Goal: Task Accomplishment & Management: Use online tool/utility

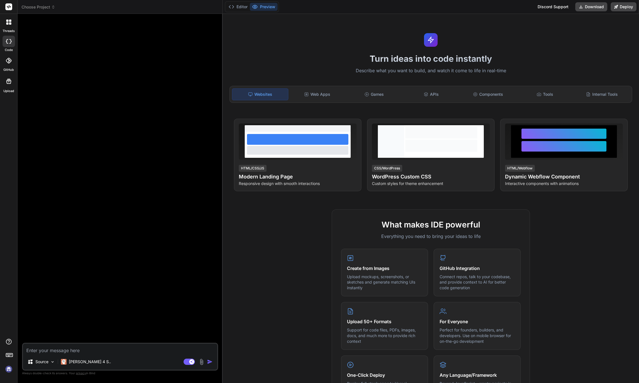
click at [6, 369] on img at bounding box center [9, 369] width 10 height 10
click at [10, 372] on img at bounding box center [9, 369] width 10 height 10
click at [6, 368] on img at bounding box center [9, 369] width 10 height 10
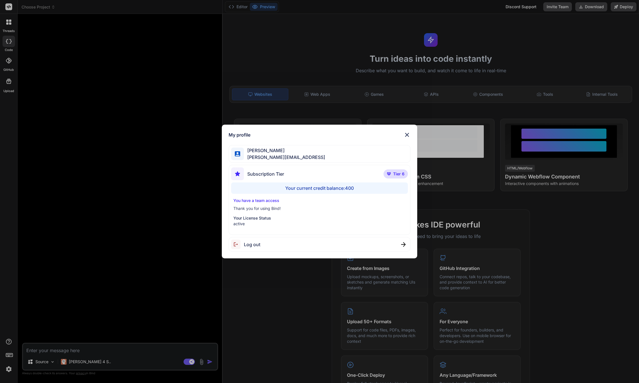
click at [80, 361] on div "My profile Joseph Pearson joe@techwisp.ai Subscription Tier Tier 6 Your current…" at bounding box center [319, 191] width 639 height 383
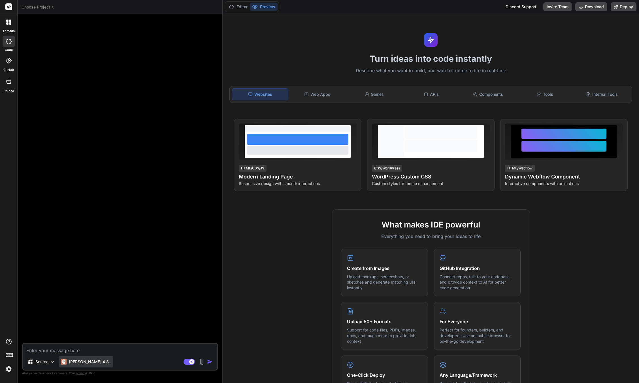
click at [80, 361] on p "Claude 4 S.." at bounding box center [90, 362] width 42 height 6
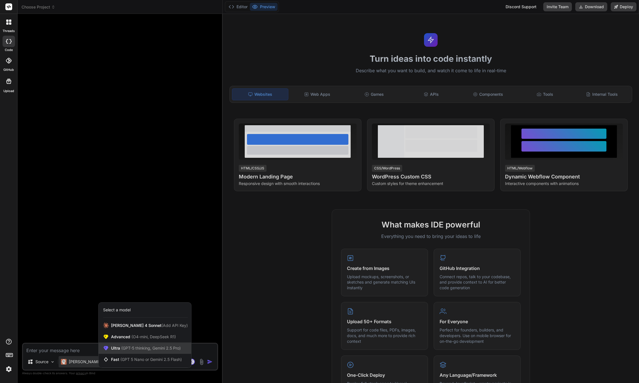
click at [121, 350] on span "(GPT-5 thinking, Gemini 2.5 Pro)" at bounding box center [150, 347] width 61 height 5
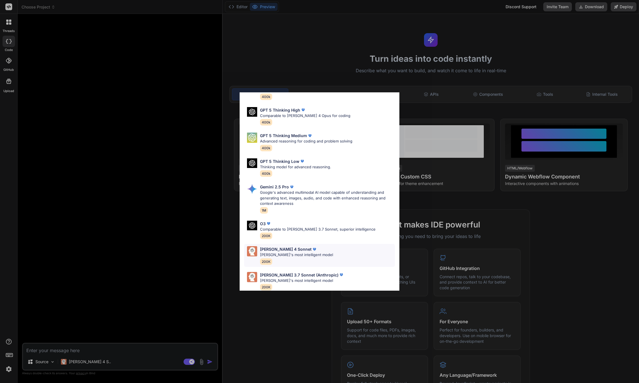
scroll to position [40, 0]
click at [266, 250] on p "Claude's most intelligent model" at bounding box center [296, 253] width 73 height 6
type textarea "x"
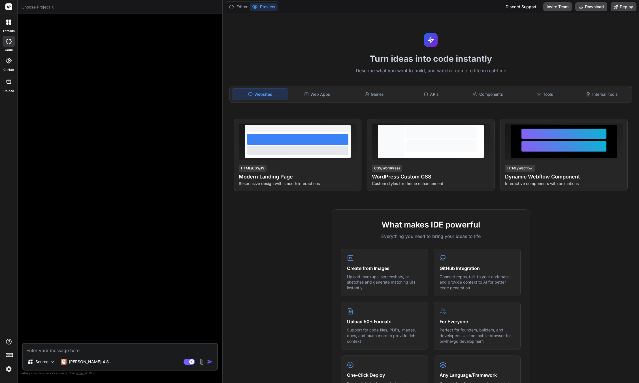
click at [63, 352] on textarea at bounding box center [120, 348] width 194 height 10
type textarea "C"
type textarea "x"
type textarea "Cr"
type textarea "x"
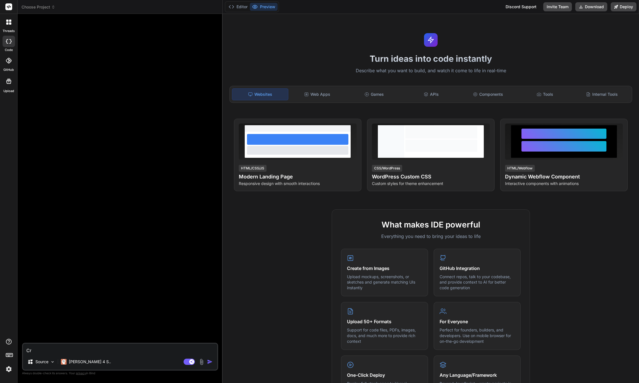
type textarea "Cre"
type textarea "x"
type textarea "Crea"
type textarea "x"
type textarea "Creat"
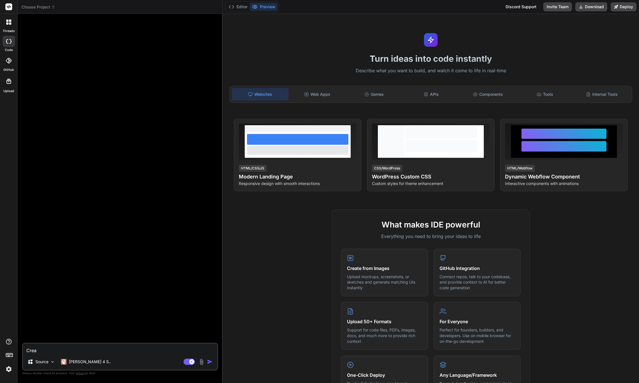
type textarea "x"
type textarea "Create"
type textarea "x"
type textarea "Create"
type textarea "x"
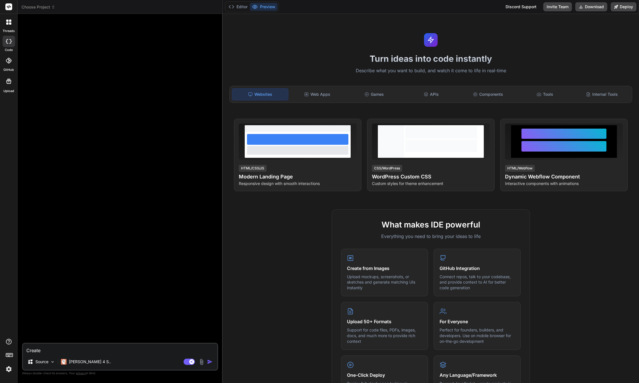
type textarea "Create a"
type textarea "x"
type textarea "Create a"
type textarea "x"
type textarea "Create a m"
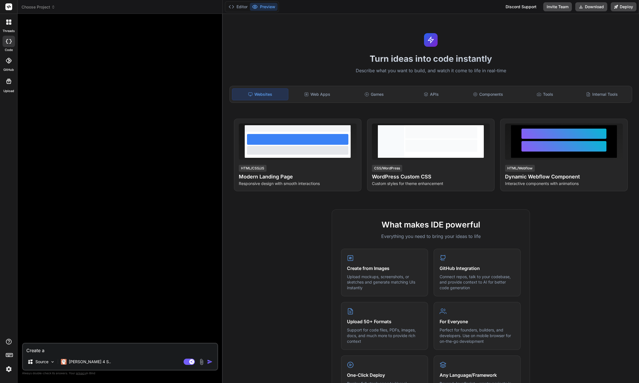
type textarea "x"
type textarea "Create a me"
type textarea "x"
type textarea "Create a med"
type textarea "x"
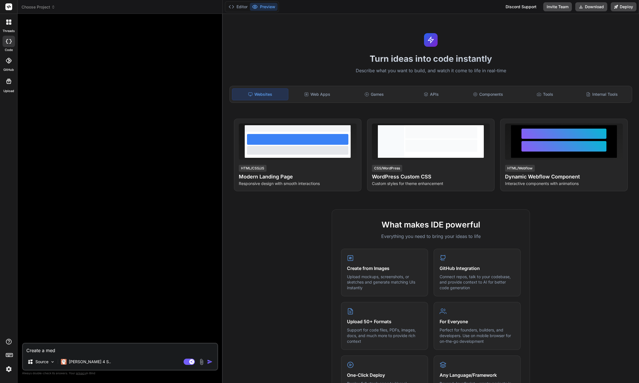
type textarea "Create a medi"
type textarea "x"
type textarea "Create a media"
type textarea "x"
type textarea "Create a media"
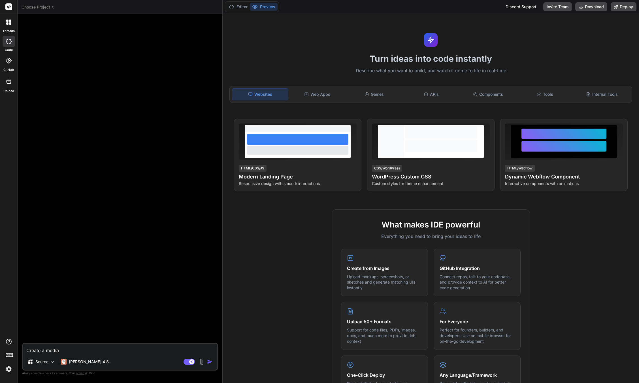
type textarea "x"
type textarea "Create a media p"
type textarea "x"
type textarea "Create a media pl"
type textarea "x"
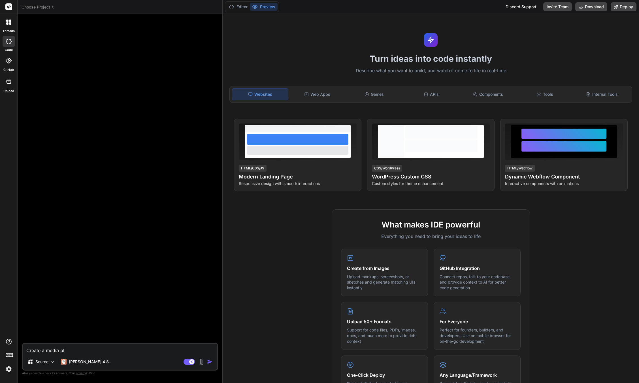
type textarea "Create a media pla"
type textarea "x"
type textarea "Create a media play"
type textarea "x"
type textarea "Create a media pla"
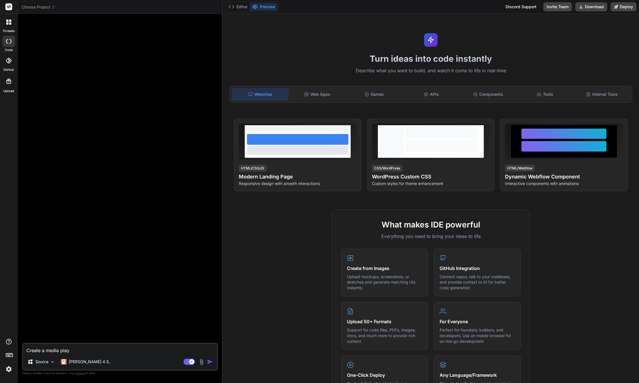
type textarea "x"
type textarea "Create a media pl"
type textarea "x"
type textarea "Create a media p"
type textarea "x"
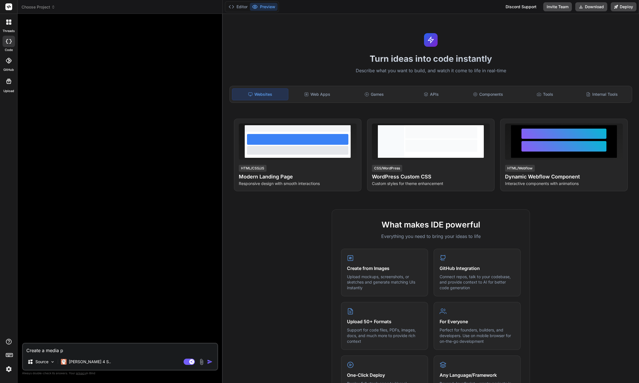
type textarea "Create a media"
type textarea "x"
type textarea "Create a media"
type textarea "x"
type textarea "Create a medi"
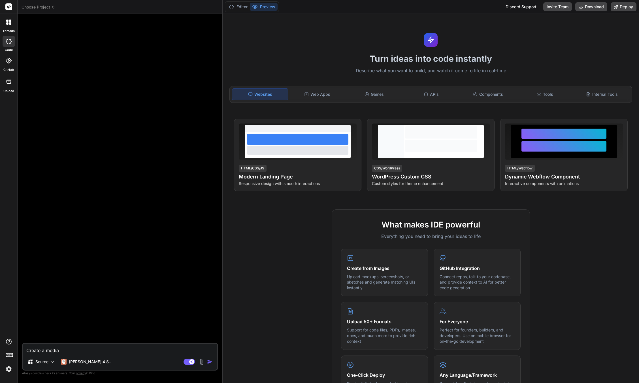
type textarea "x"
type textarea "Create a med"
type textarea "x"
type textarea "Create a me"
type textarea "x"
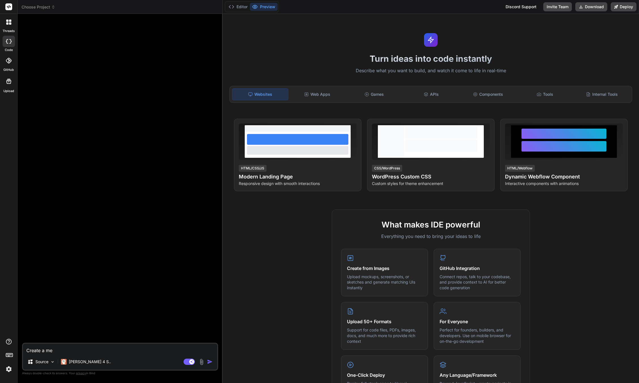
type textarea "Create a m"
type textarea "x"
type textarea "Create a"
type textarea "x"
type textarea "Create a"
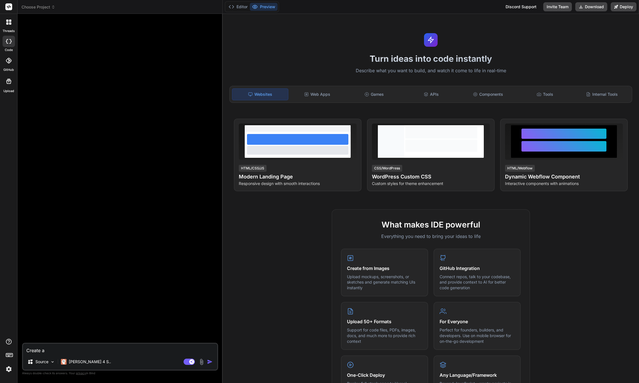
type textarea "x"
type textarea "Create"
type textarea "x"
type textarea "Create"
type textarea "x"
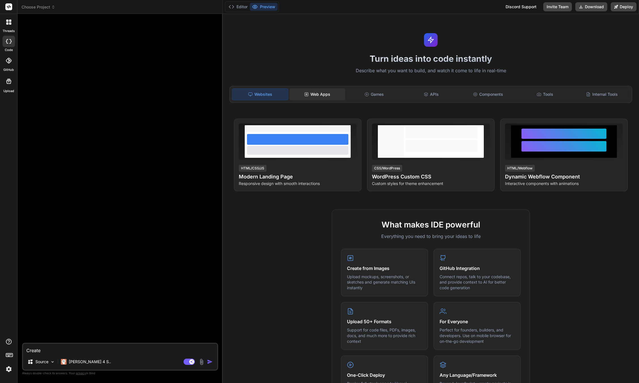
click at [310, 95] on div "Web Apps" at bounding box center [317, 94] width 56 height 12
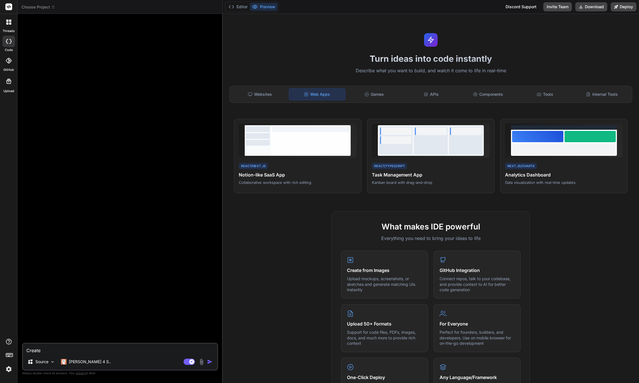
click at [62, 345] on textarea "Create" at bounding box center [120, 348] width 194 height 10
click at [62, 347] on textarea "Create" at bounding box center [120, 348] width 194 height 10
type textarea "Create"
type textarea "x"
type textarea "Create a"
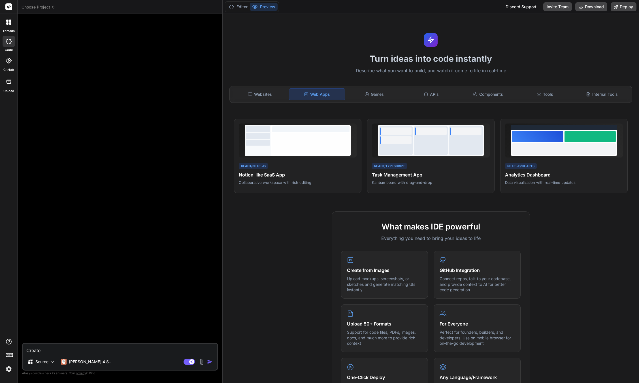
type textarea "x"
type textarea "Create a"
type textarea "x"
type textarea "Create a W"
type textarea "x"
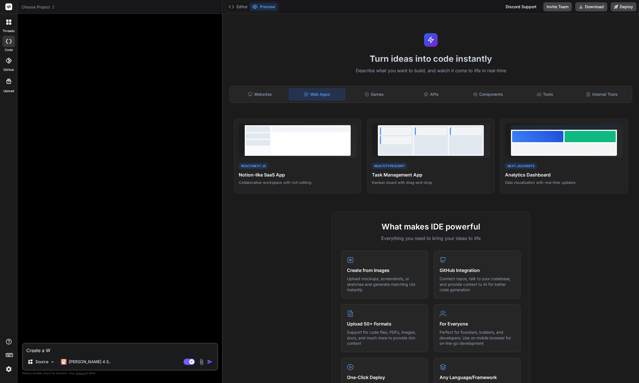
type textarea "Create a We"
type textarea "x"
type textarea "Create a Web"
type textarea "x"
type textarea "Create a Web-"
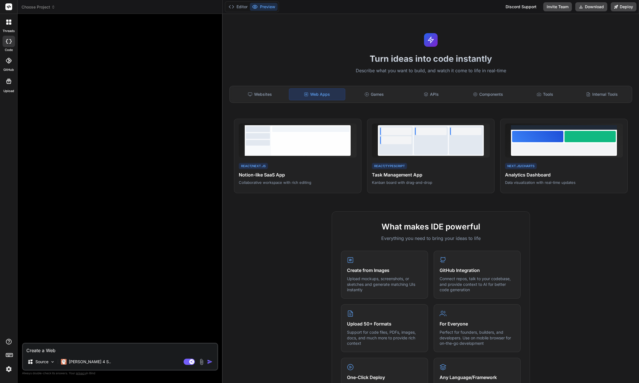
type textarea "x"
type textarea "Create a Web-b"
type textarea "x"
type textarea "Create a Web-ba"
type textarea "x"
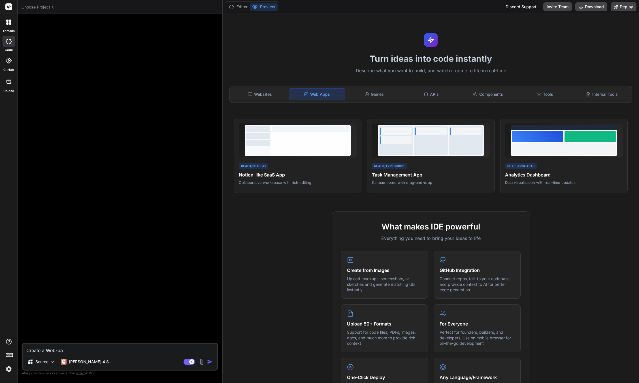
type textarea "Create a Web-bas"
type textarea "x"
type textarea "Create a Web-base"
type textarea "x"
type textarea "Create a Web-based"
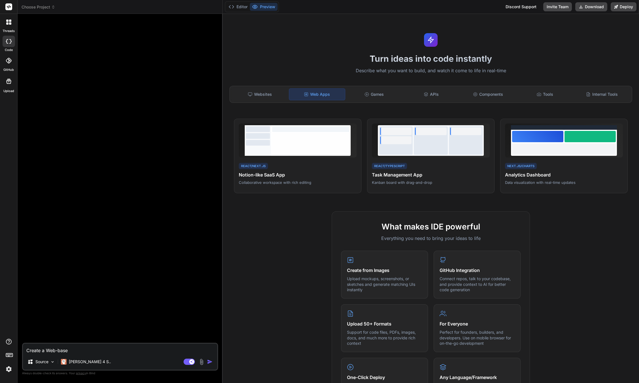
type textarea "x"
type textarea "Create a Web-based"
type textarea "x"
type textarea "Create a Web-based"
type textarea "x"
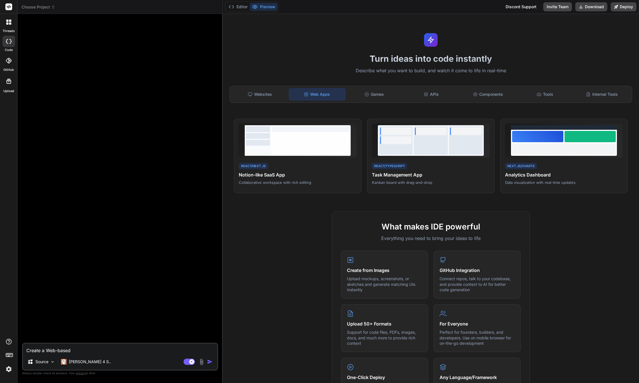
type textarea "Create a Web-base"
type textarea "x"
type textarea "Create a Web-bas"
type textarea "x"
type textarea "Create a Web-ba"
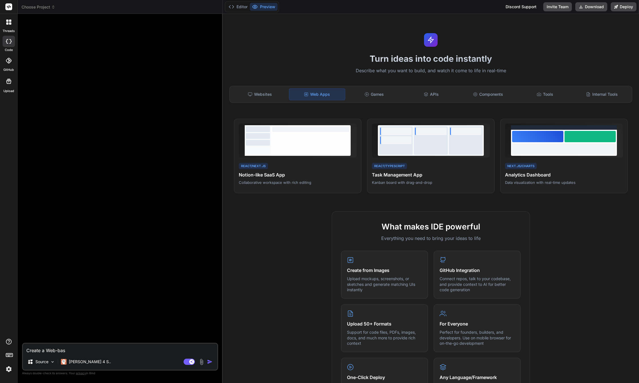
type textarea "x"
type textarea "Create a Web-b"
type textarea "x"
type textarea "Create a Web-"
type textarea "x"
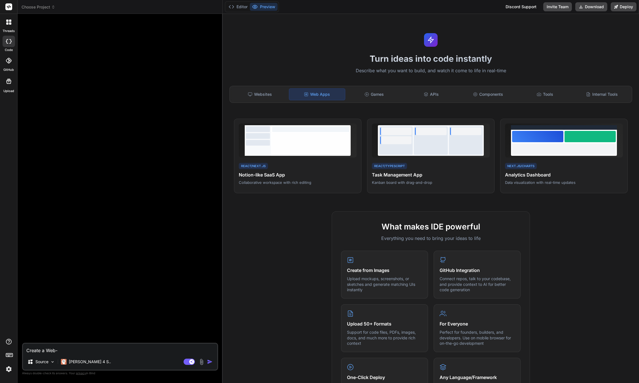
type textarea "Create a Web"
type textarea "x"
type textarea "Create a We"
type textarea "x"
type textarea "Create a W"
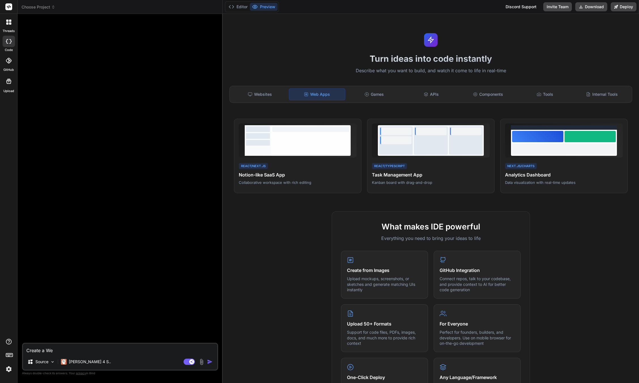
type textarea "x"
type textarea "Create a"
type textarea "x"
type textarea "Create a"
type textarea "x"
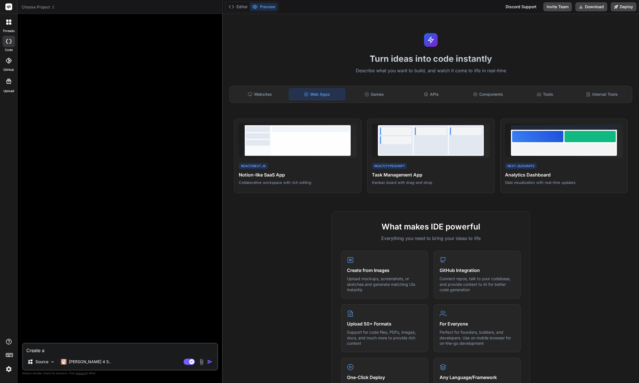
type textarea "Create"
type textarea "x"
type textarea "Create"
type textarea "x"
type textarea "Creat"
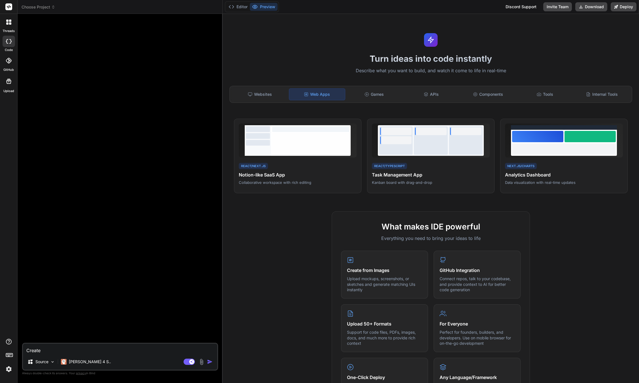
type textarea "x"
type textarea "Crea"
type textarea "x"
type textarea "Cre"
type textarea "x"
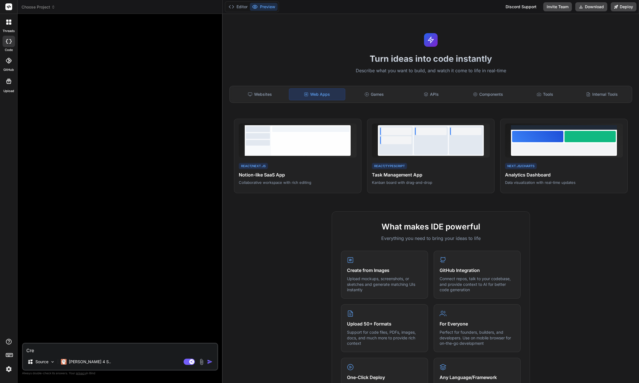
type textarea "Cr"
type textarea "x"
type textarea "C"
type textarea "x"
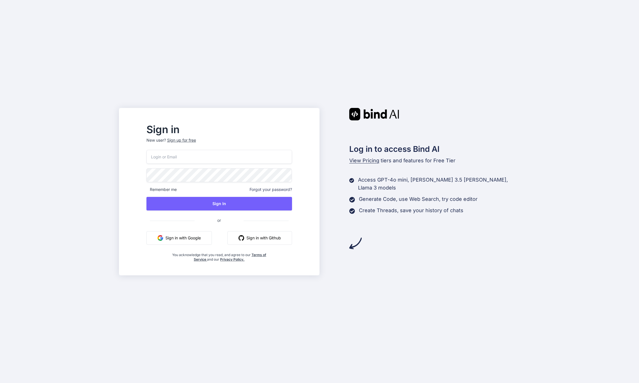
click at [194, 158] on input "email" at bounding box center [219, 157] width 146 height 14
type input "j"
type input "[PERSON_NAME][EMAIL_ADDRESS]"
click at [177, 188] on span "Remember me" at bounding box center [161, 190] width 30 height 6
click at [200, 204] on button "Sign In" at bounding box center [219, 204] width 146 height 14
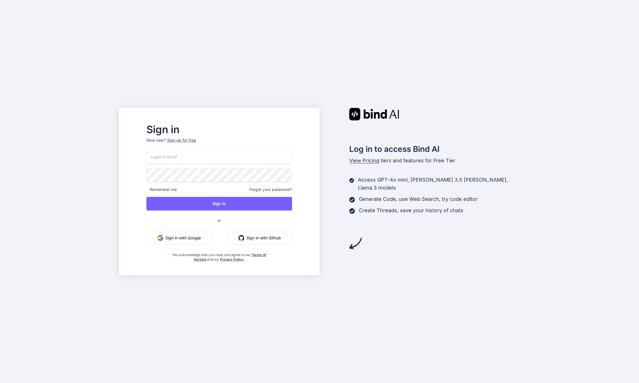
click at [191, 159] on input "email" at bounding box center [219, 157] width 146 height 14
click at [190, 161] on input "email" at bounding box center [219, 157] width 146 height 14
type input "[PERSON_NAME][EMAIL_ADDRESS]"
click at [208, 203] on button "Sign In" at bounding box center [219, 204] width 146 height 14
